Goal: Task Accomplishment & Management: Complete application form

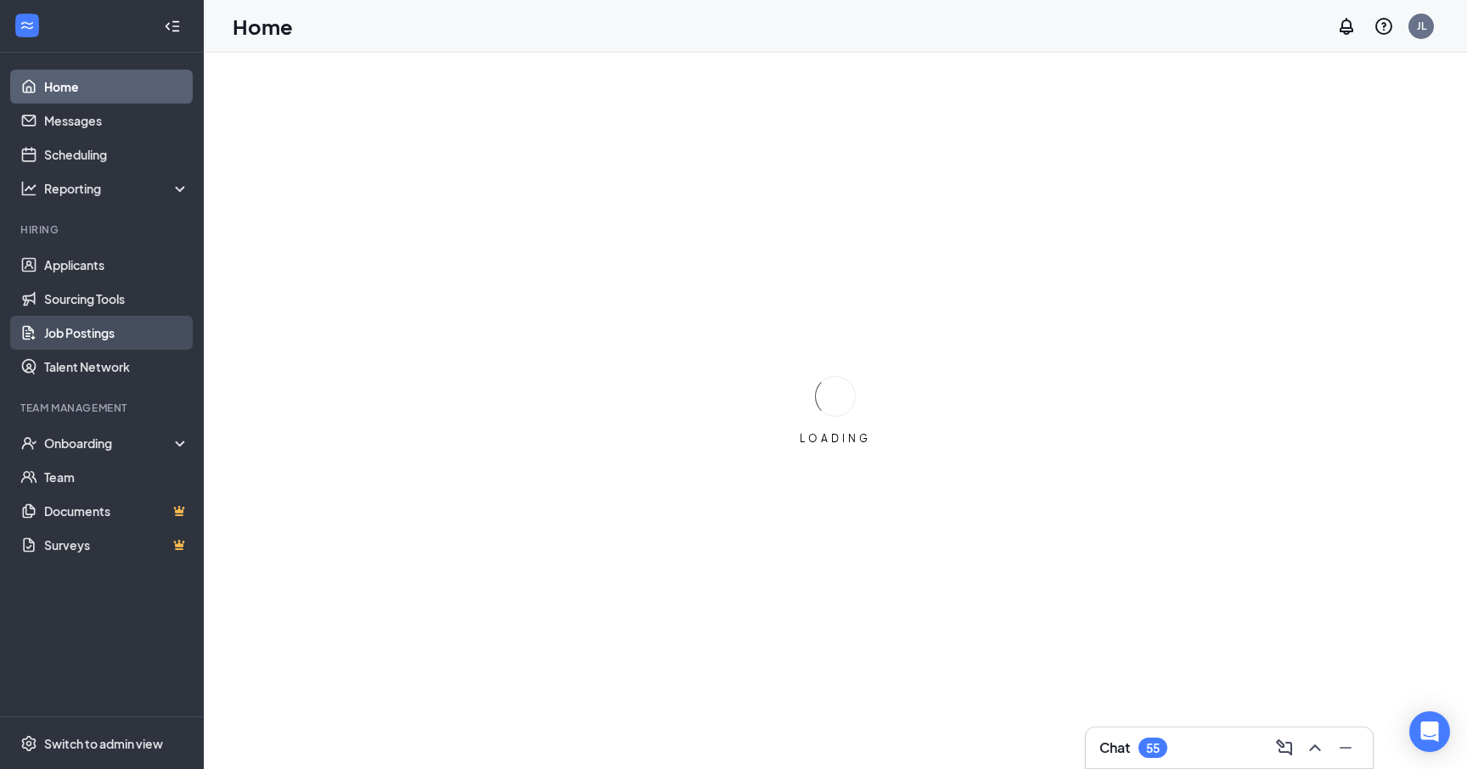
click at [71, 328] on link "Job Postings" at bounding box center [116, 333] width 145 height 34
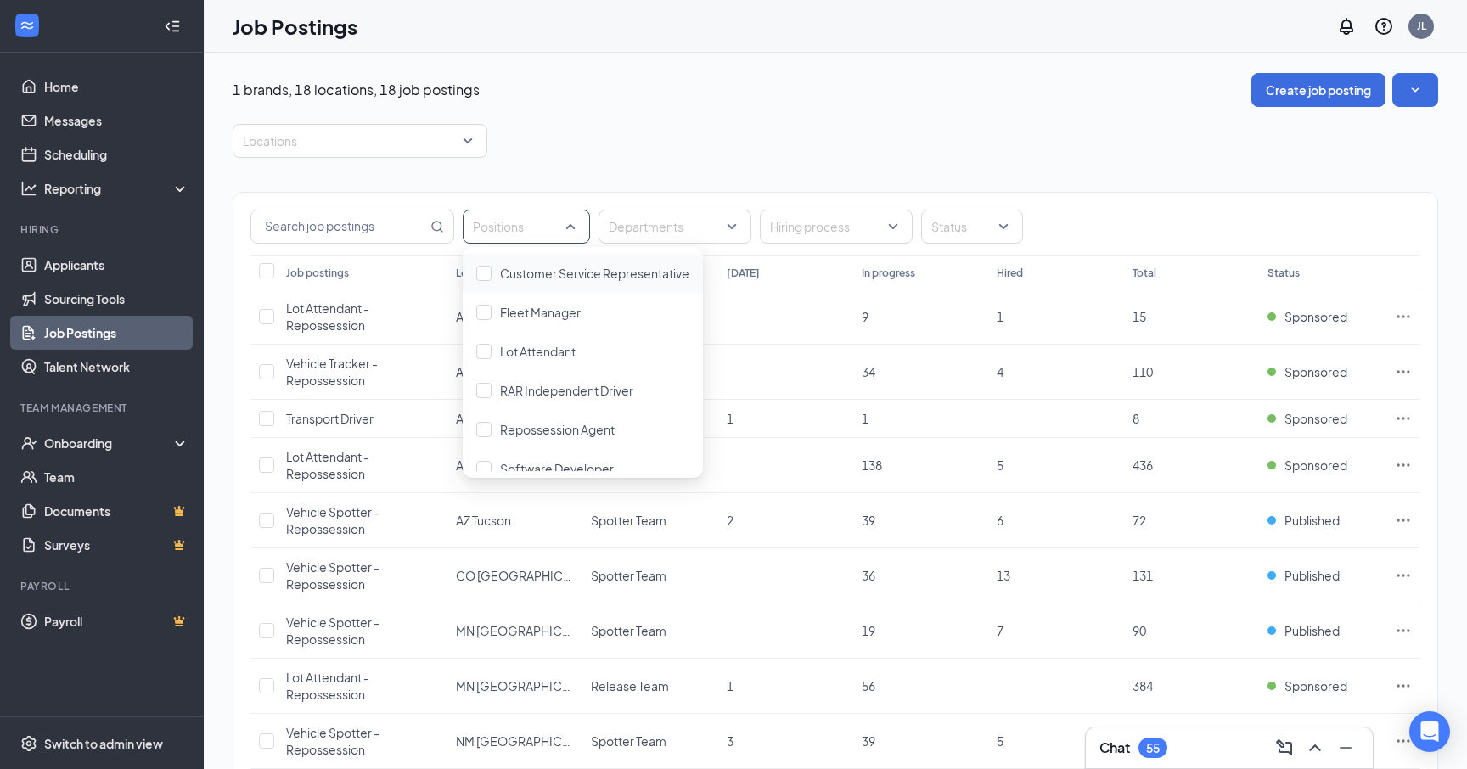
click at [573, 228] on div "Positions" at bounding box center [526, 227] width 127 height 34
click at [504, 426] on span "Repossession Agent" at bounding box center [557, 429] width 115 height 15
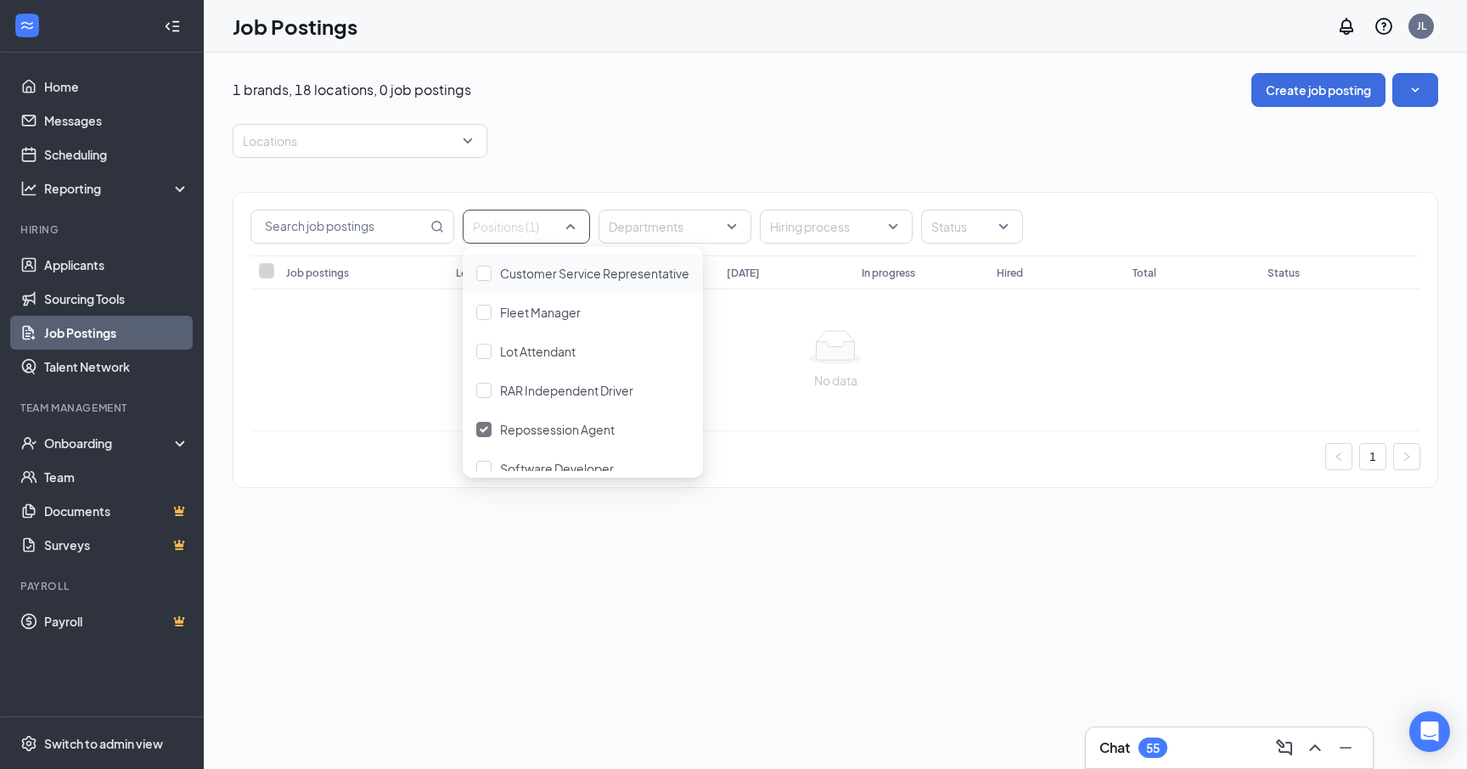
click at [637, 160] on div "Positions (1) Departments Hiring process Status Job postings Location Departmen…" at bounding box center [835, 331] width 1205 height 347
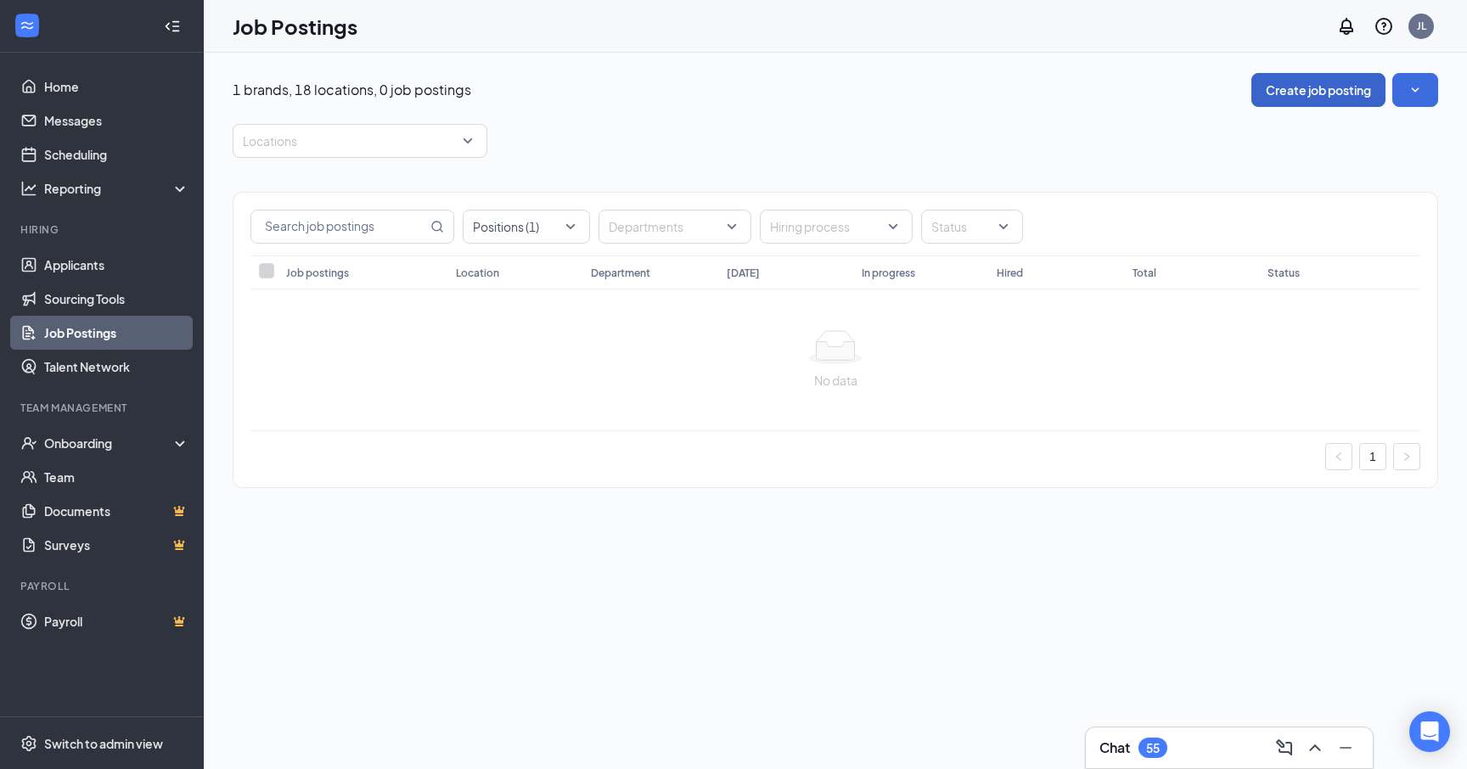
click at [1324, 87] on button "Create job posting" at bounding box center [1318, 90] width 134 height 34
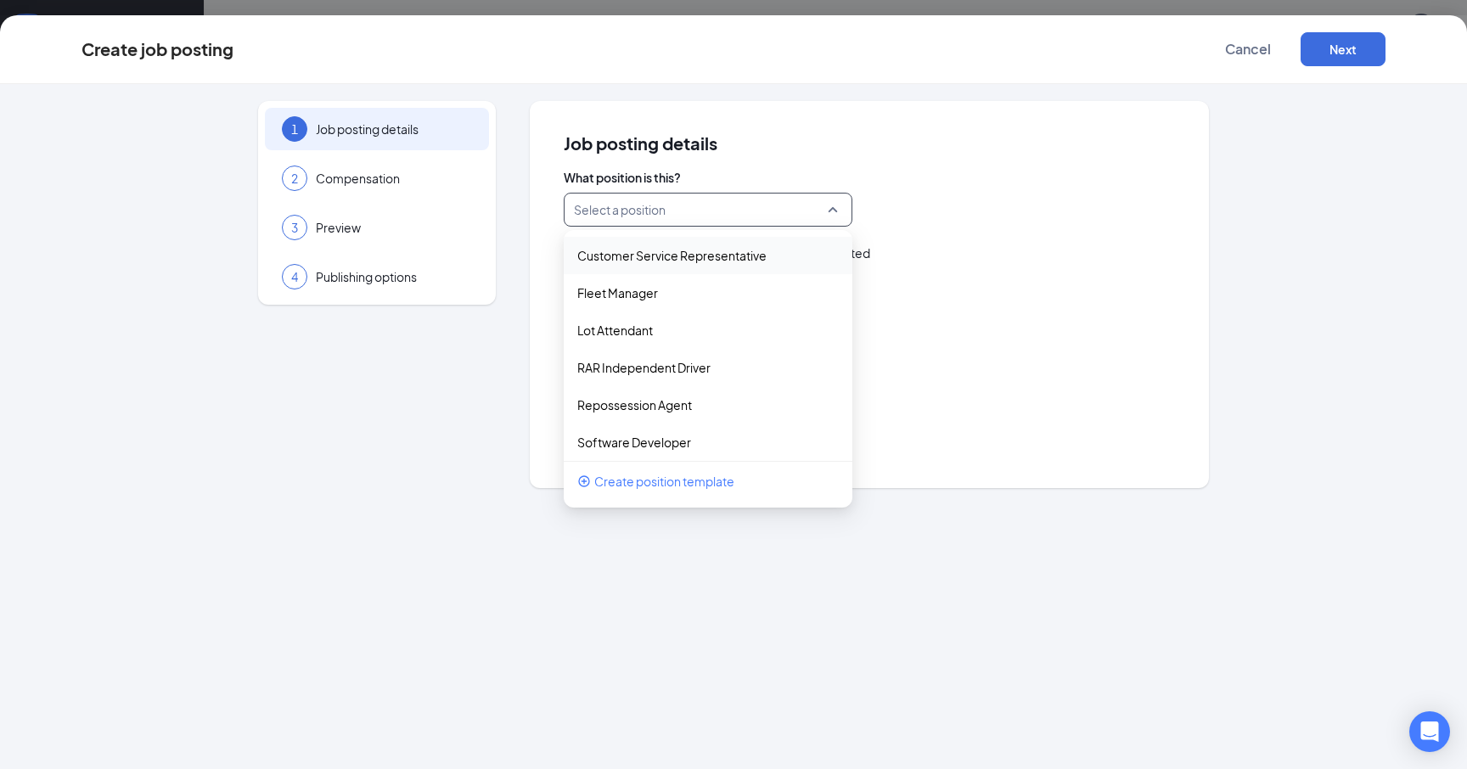
click at [738, 216] on input "search" at bounding box center [702, 210] width 256 height 32
click at [670, 402] on p "Repossession Agent" at bounding box center [694, 404] width 234 height 17
type input "Repossession Agent"
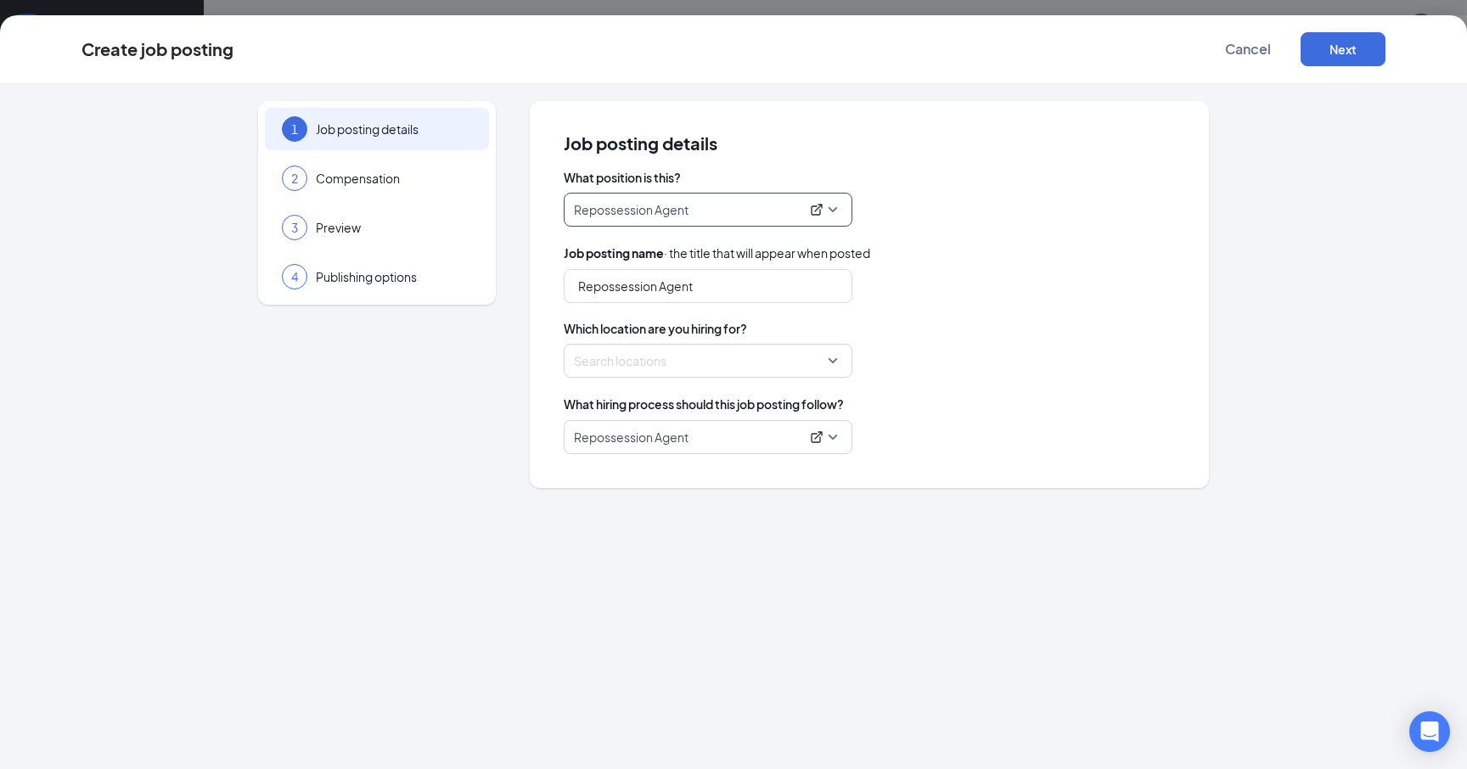
click at [670, 370] on div at bounding box center [703, 360] width 256 height 27
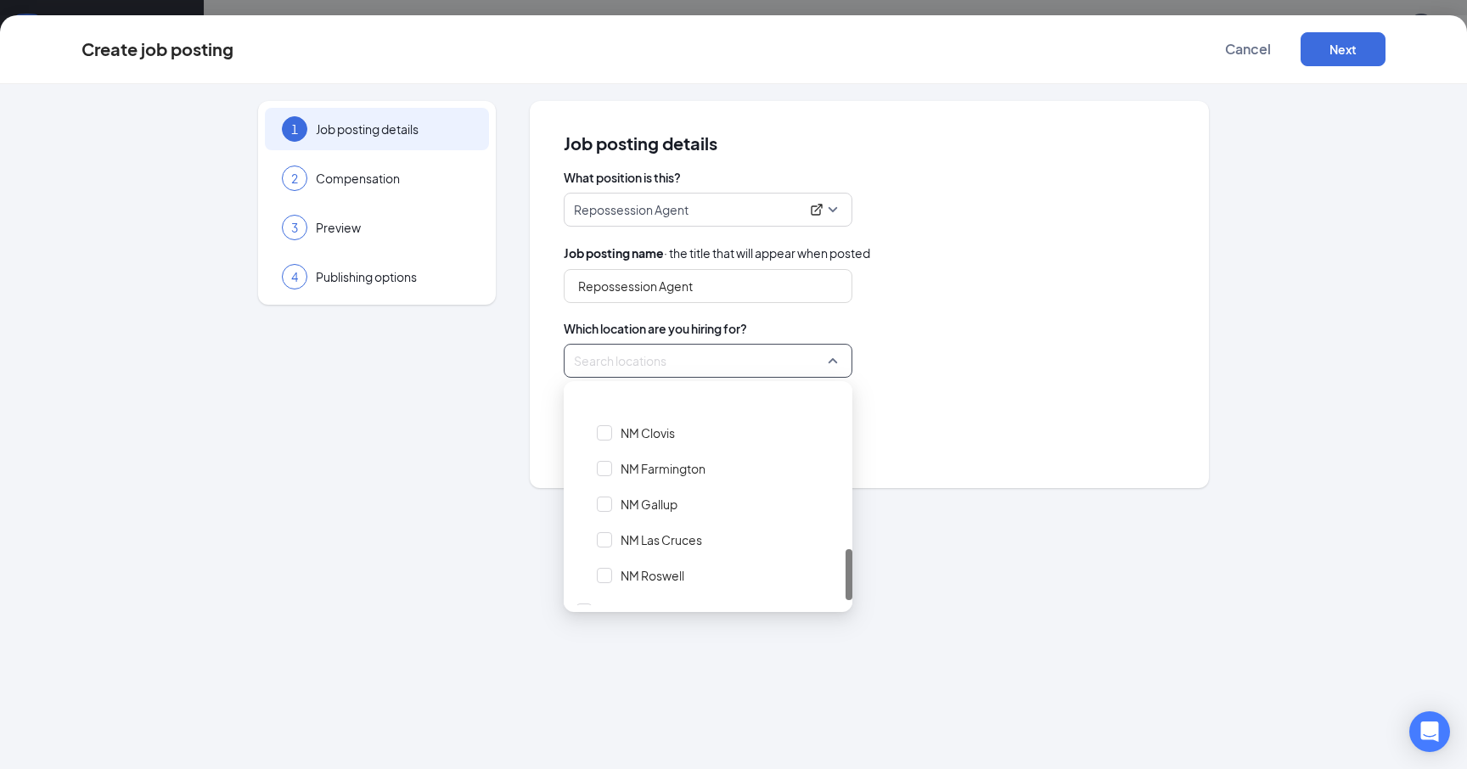
scroll to position [710, 0]
click at [611, 585] on div at bounding box center [604, 585] width 15 height 15
click at [923, 369] on div "Locations (1)" at bounding box center [869, 361] width 611 height 34
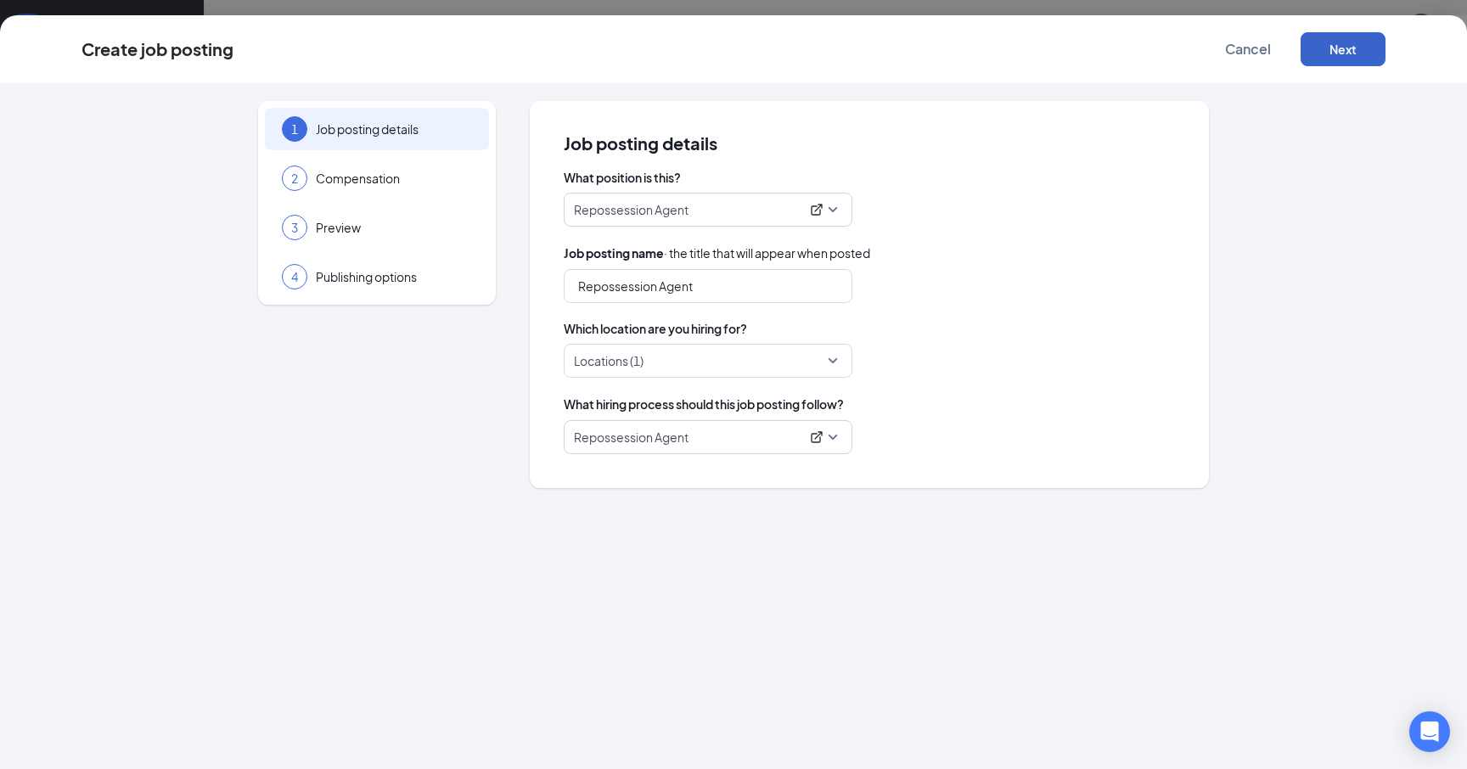
click at [1354, 57] on button "Next" at bounding box center [1342, 49] width 85 height 34
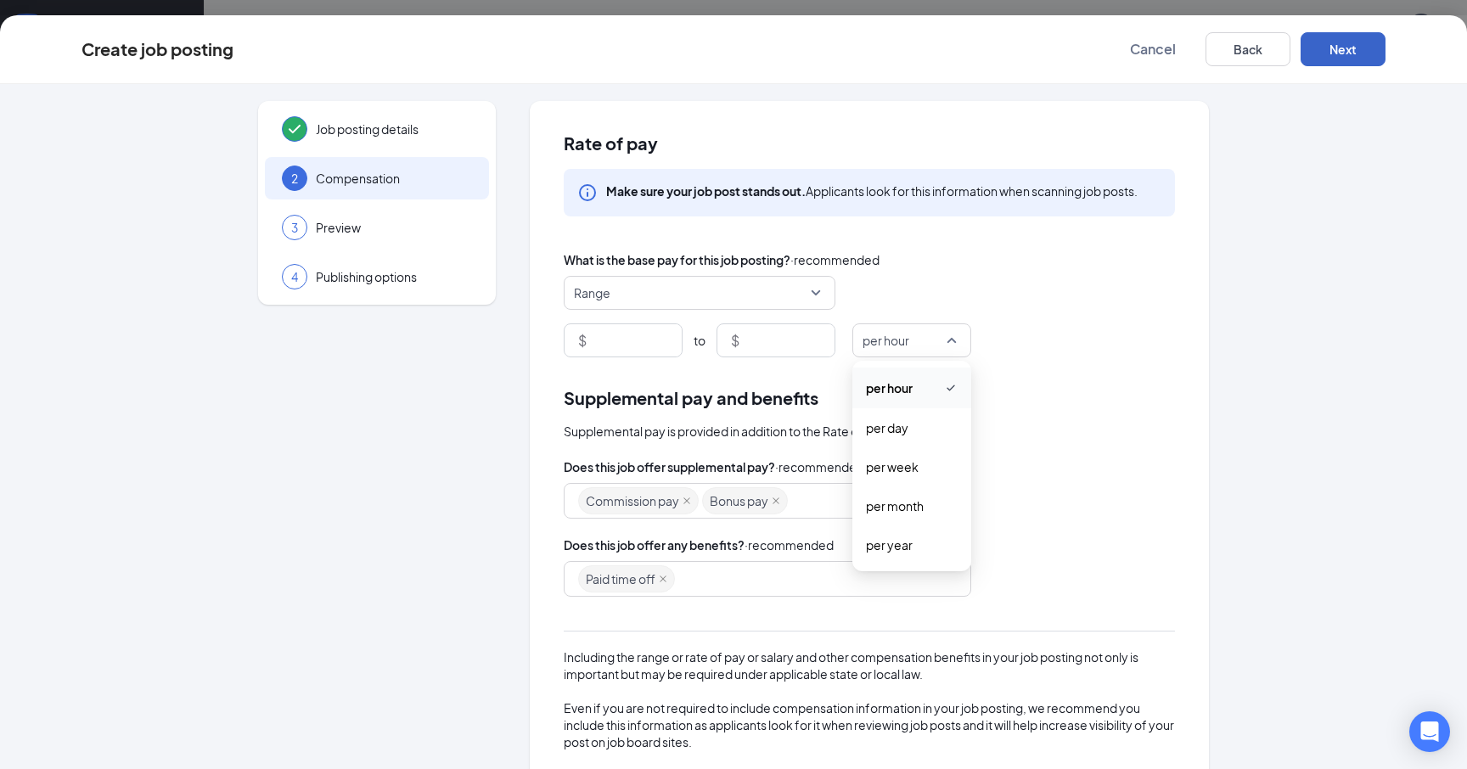
click at [946, 340] on span "per hour" at bounding box center [911, 340] width 98 height 32
click at [902, 467] on span "per week" at bounding box center [892, 466] width 53 height 19
click at [625, 346] on input at bounding box center [636, 340] width 92 height 32
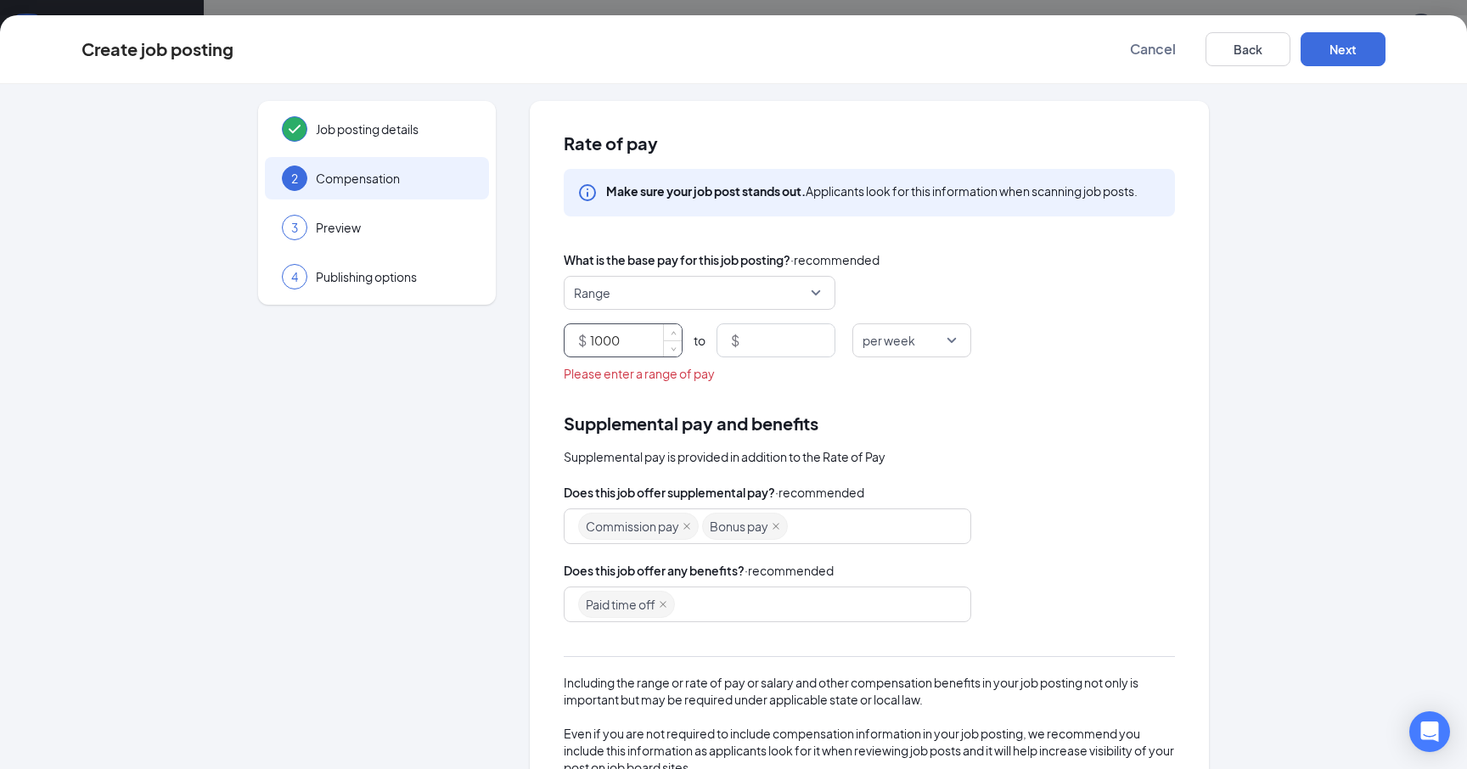
type input "1000"
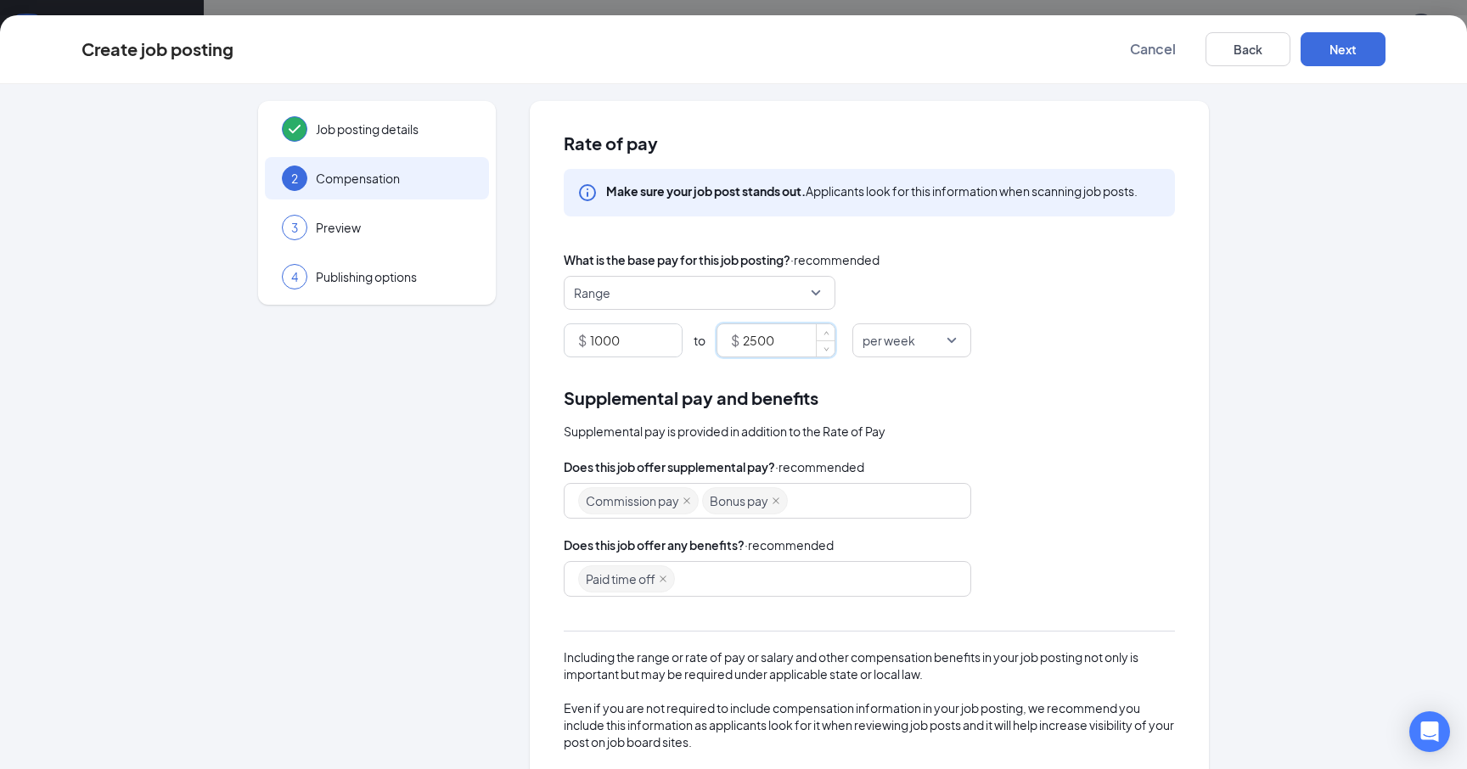
scroll to position [116, 0]
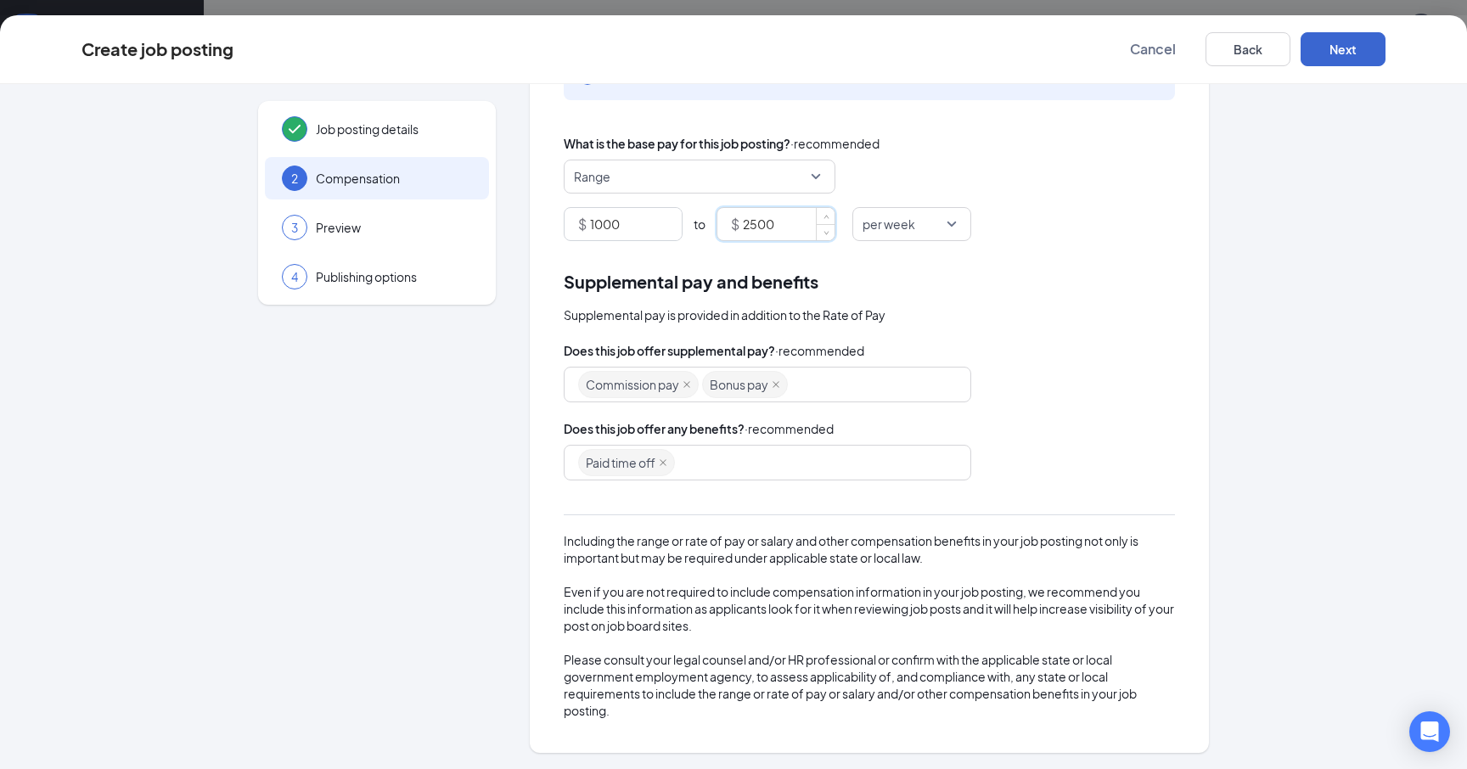
type input "2500"
click at [1364, 50] on button "Next" at bounding box center [1342, 49] width 85 height 34
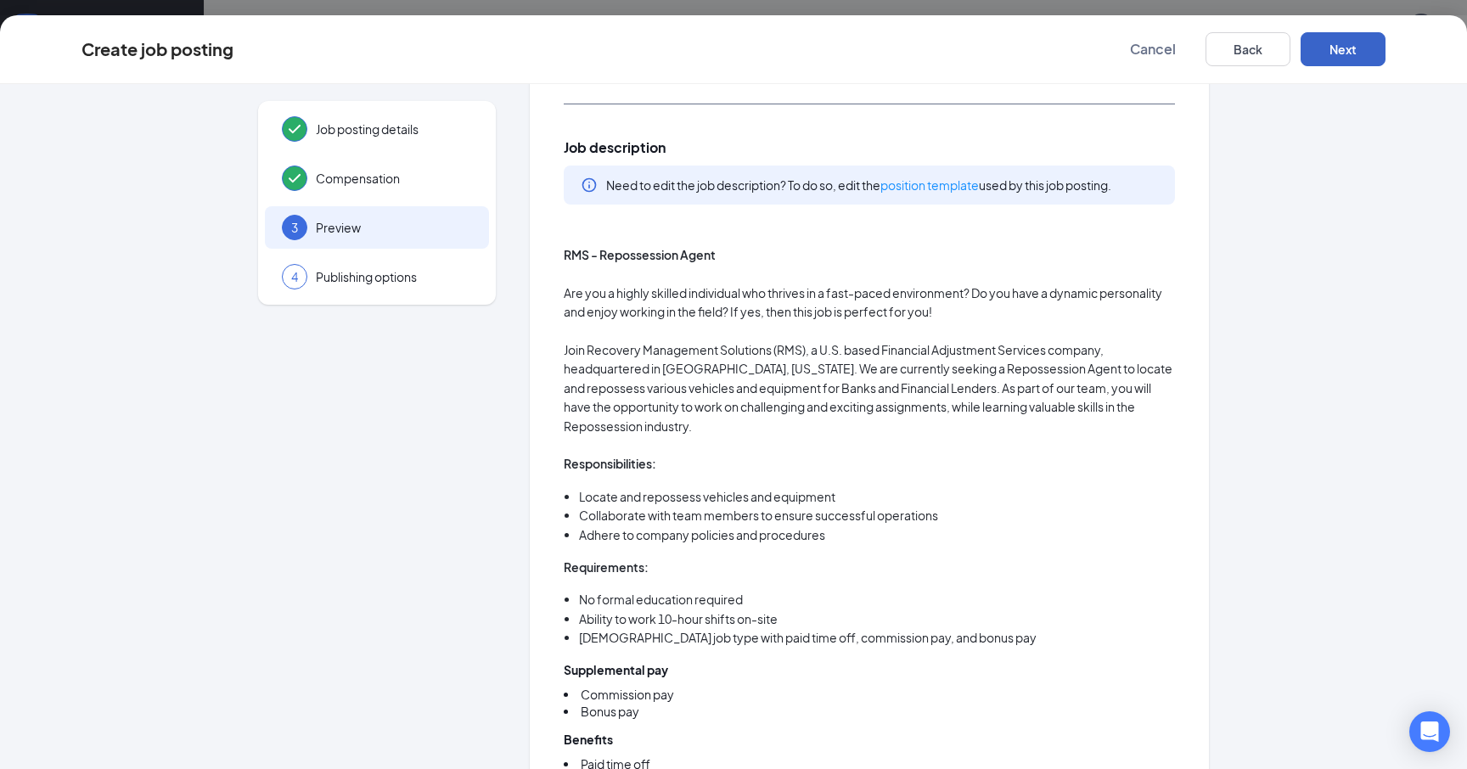
scroll to position [688, 0]
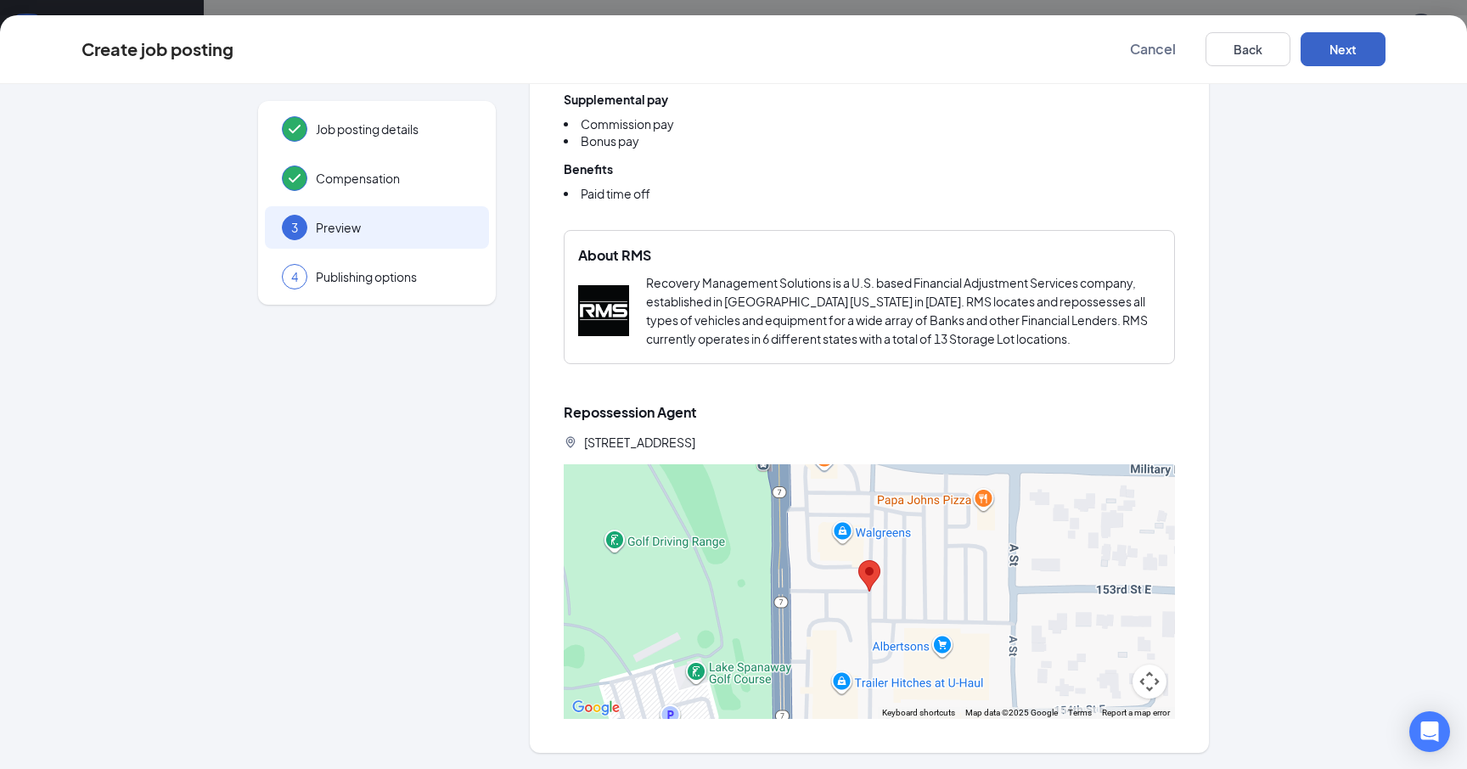
click at [1326, 43] on button "Next" at bounding box center [1342, 49] width 85 height 34
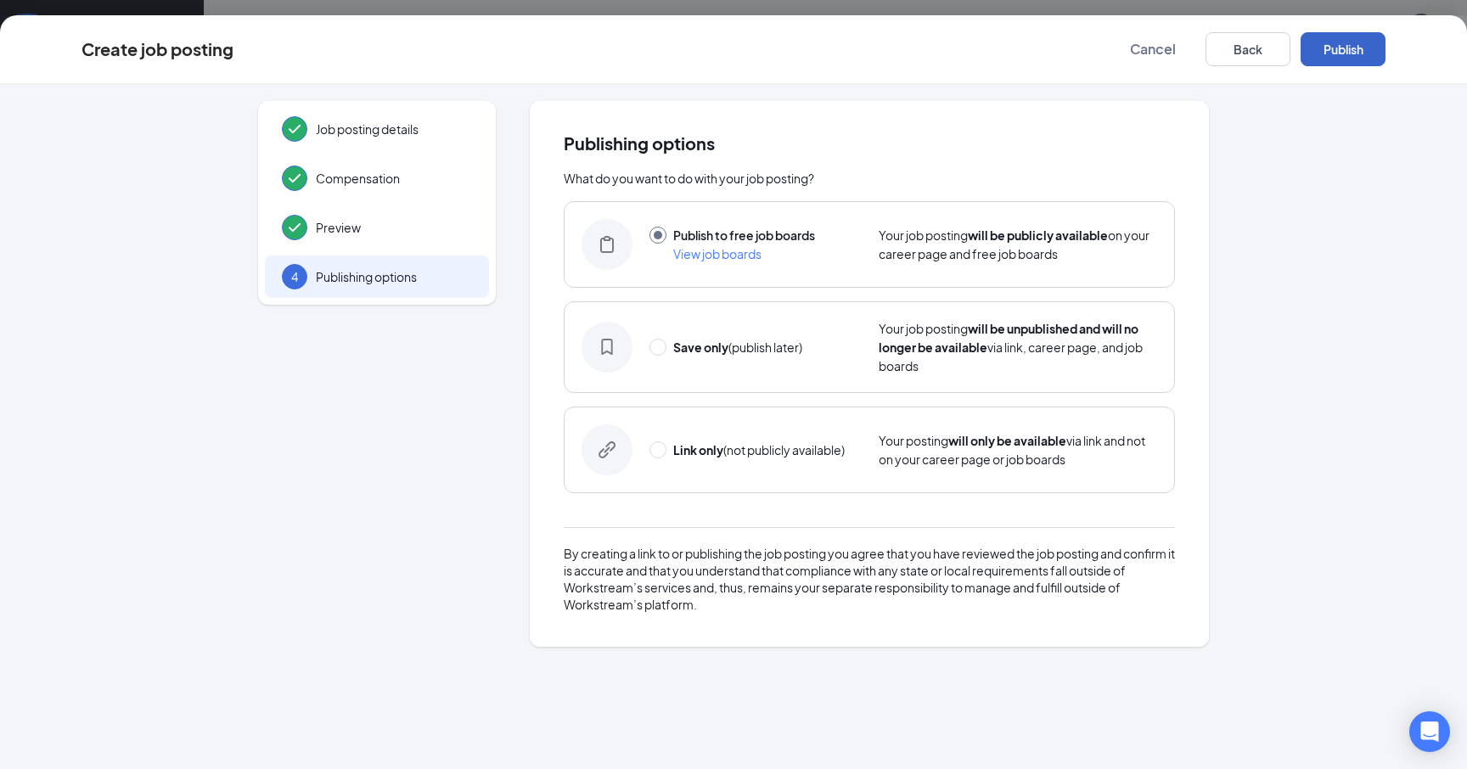
click at [1326, 43] on button "Publish" at bounding box center [1342, 49] width 85 height 34
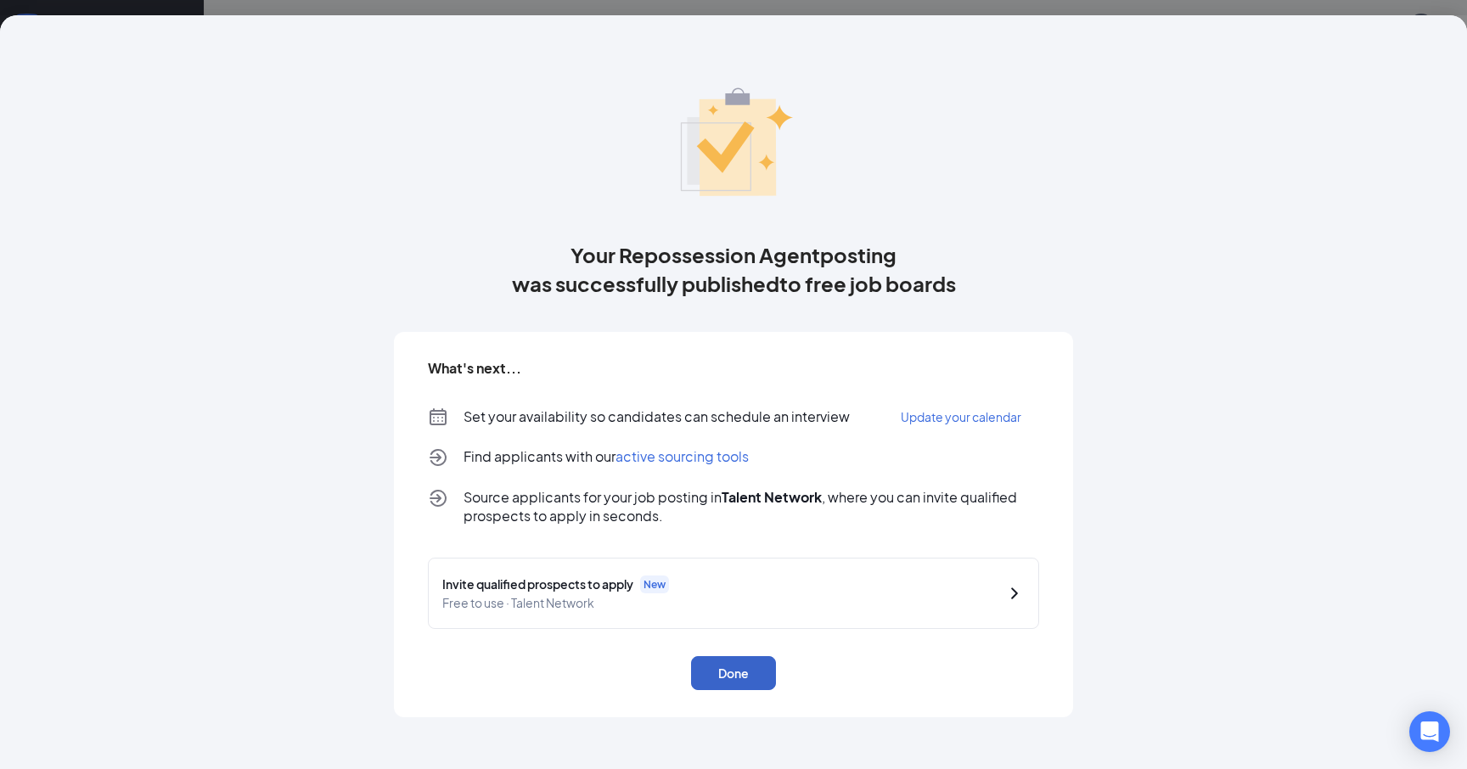
click at [745, 671] on button "Done" at bounding box center [733, 673] width 85 height 34
